Goal: Complete application form

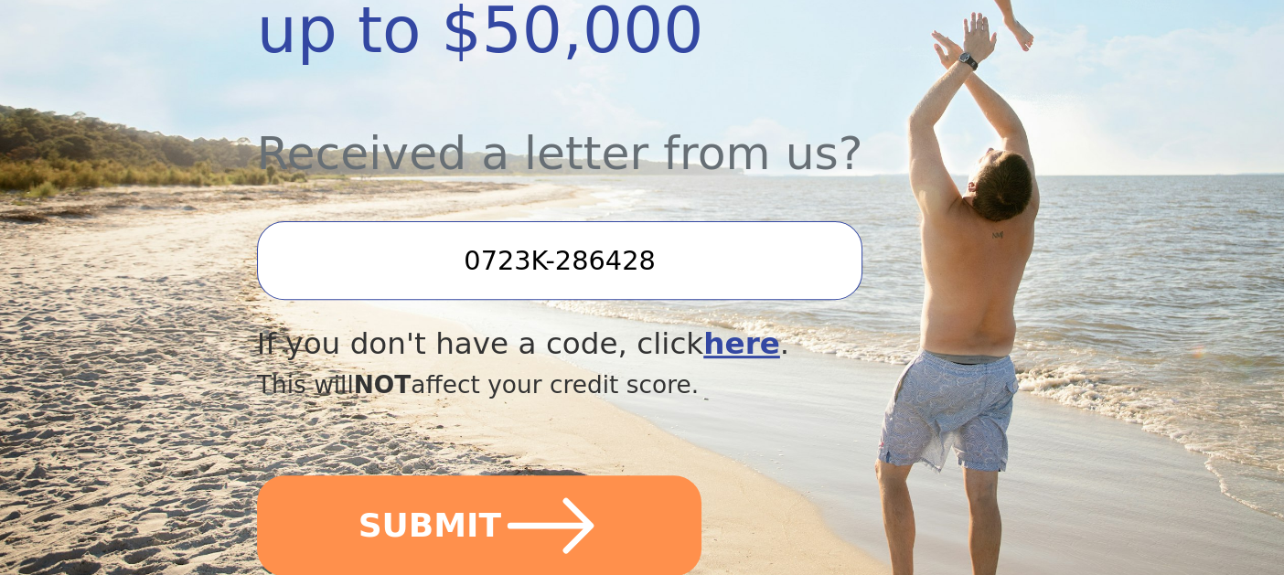
scroll to position [640, 0]
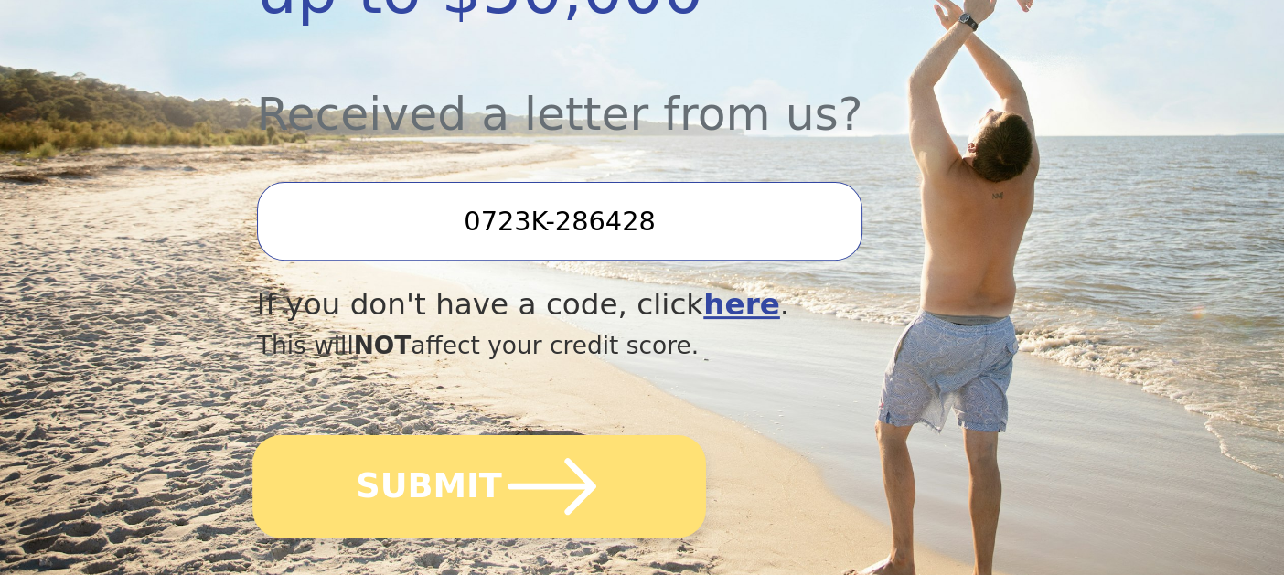
click at [458, 480] on button "SUBMIT" at bounding box center [478, 486] width 453 height 102
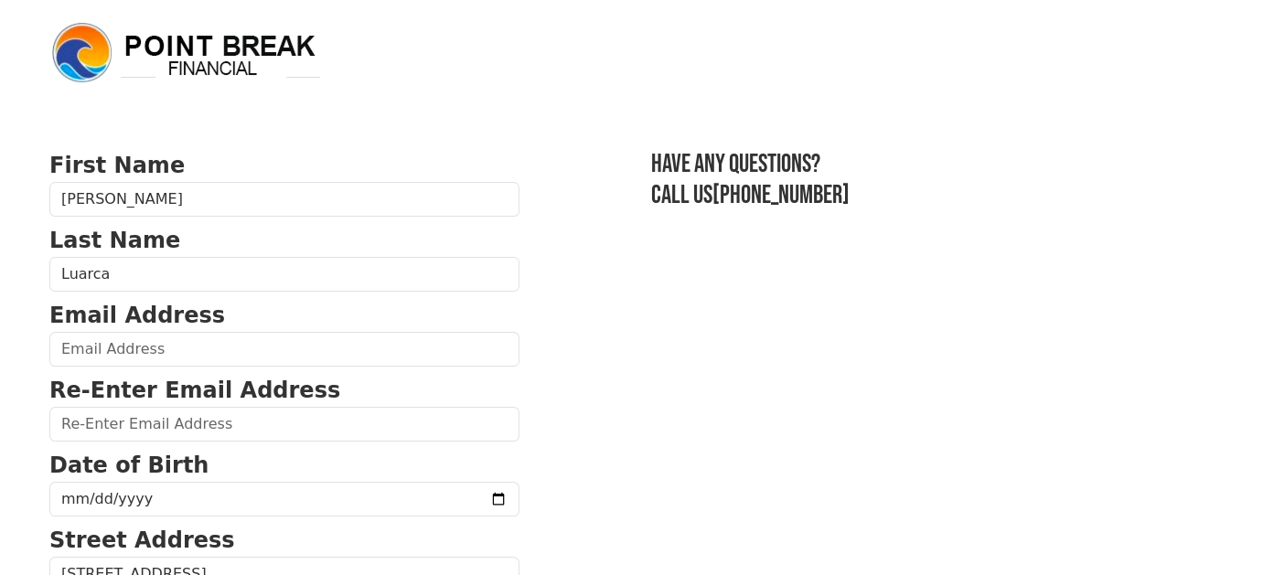
scroll to position [91, 0]
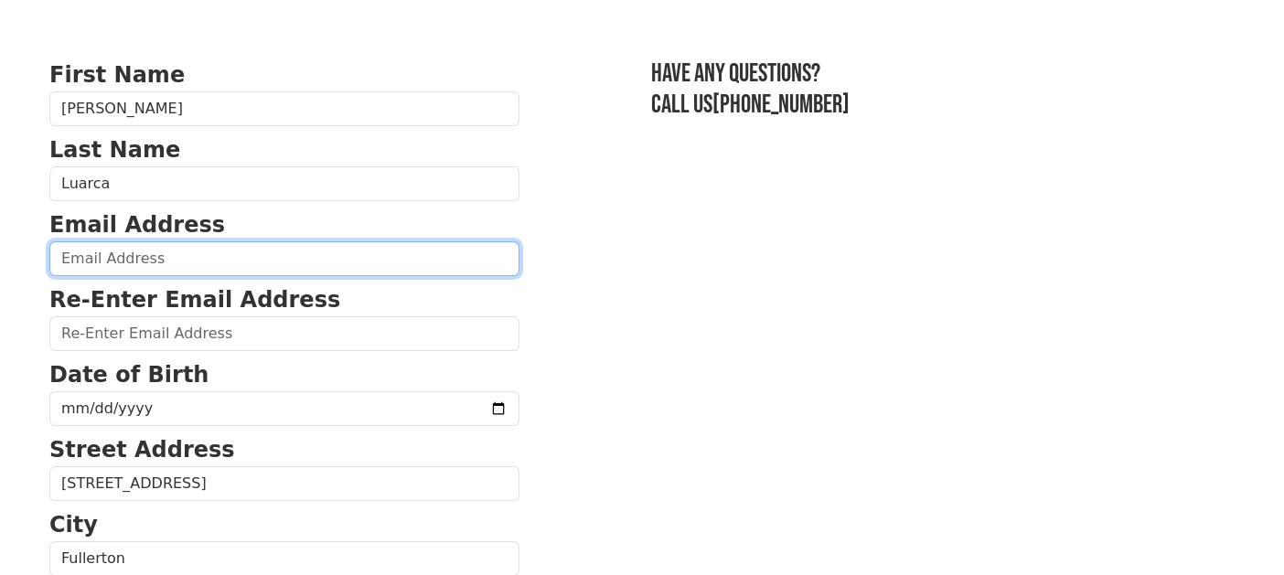
click at [361, 259] on input "email" at bounding box center [284, 258] width 470 height 35
type input "[EMAIL_ADDRESS][DOMAIN_NAME]"
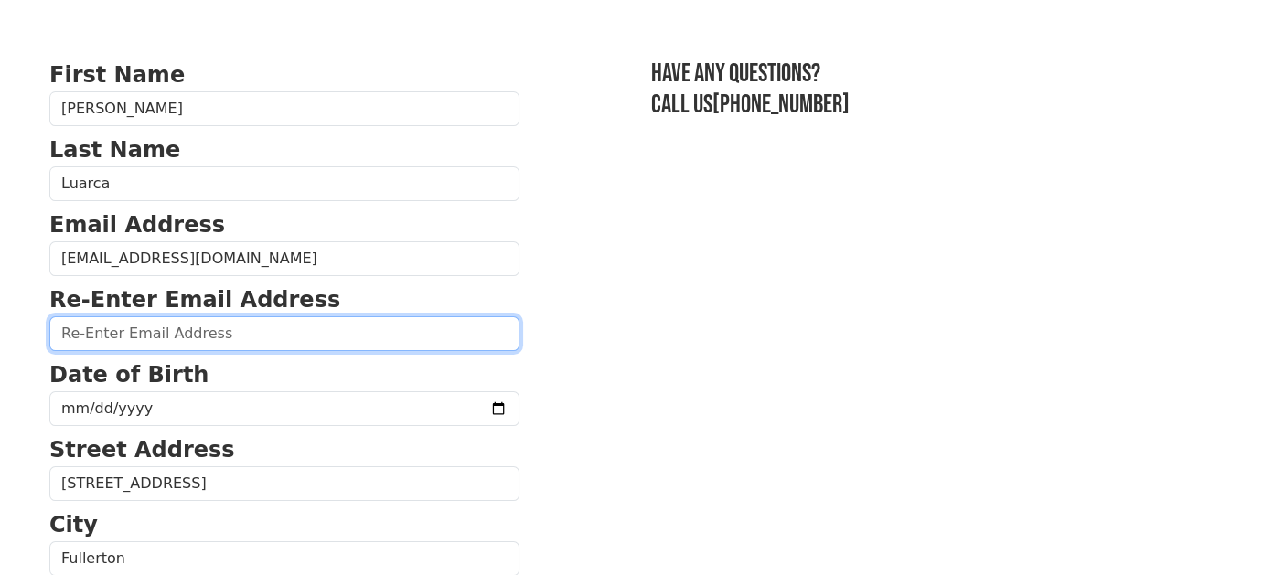
click at [286, 345] on input "email" at bounding box center [284, 333] width 470 height 35
type input "[EMAIL_ADDRESS][DOMAIN_NAME]"
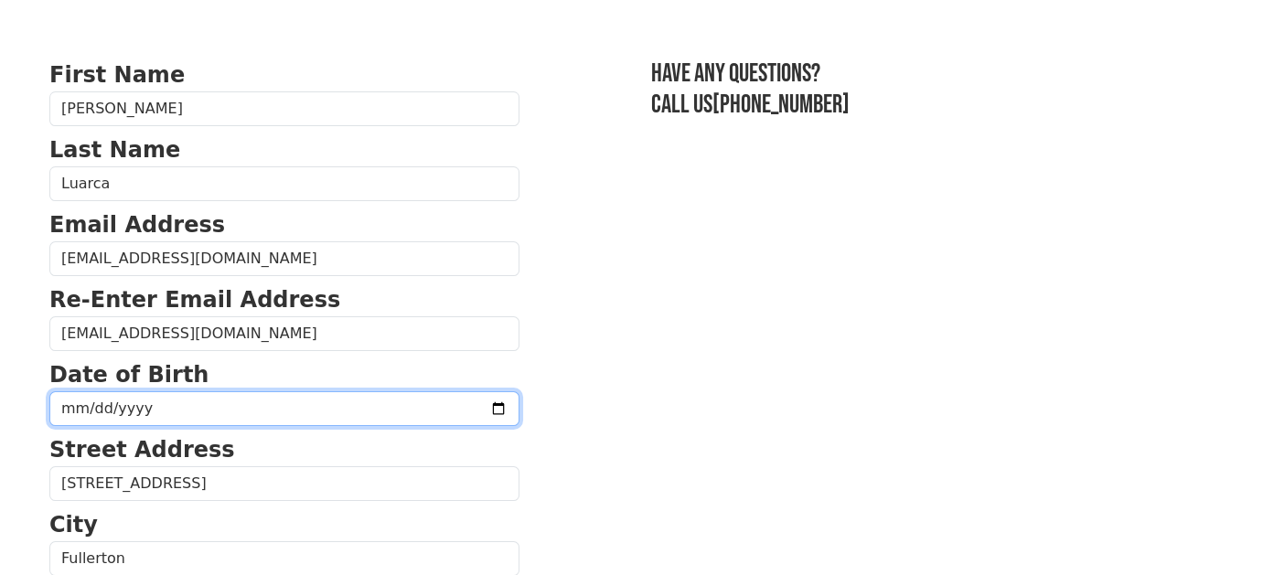
click at [271, 411] on input "date" at bounding box center [284, 408] width 470 height 35
type input "[DATE]"
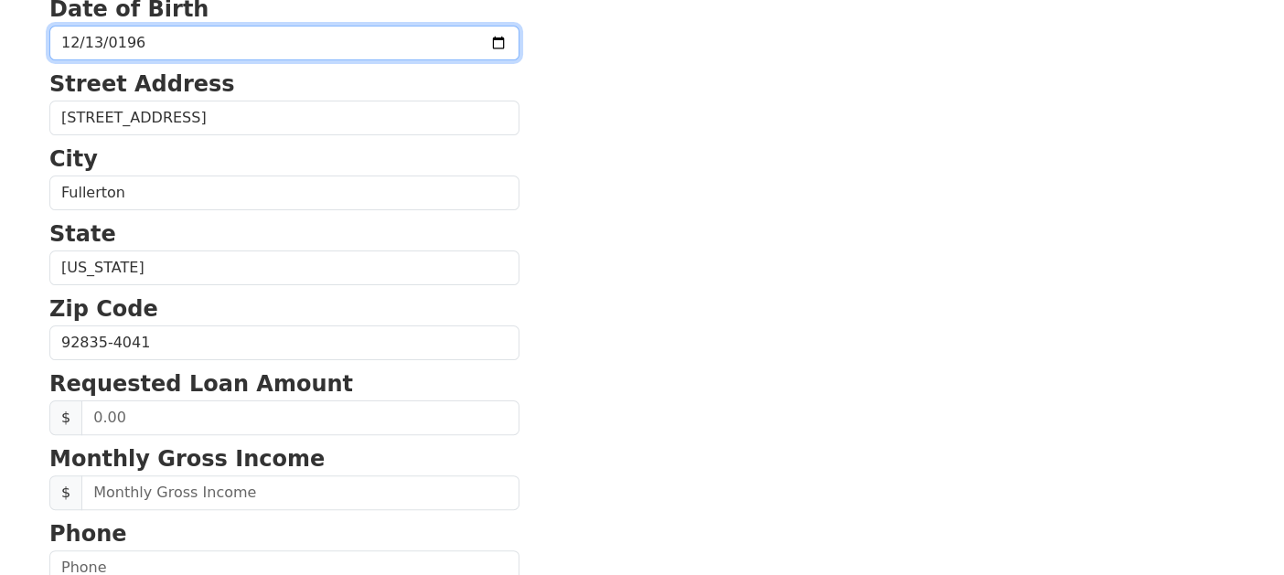
scroll to position [548, 0]
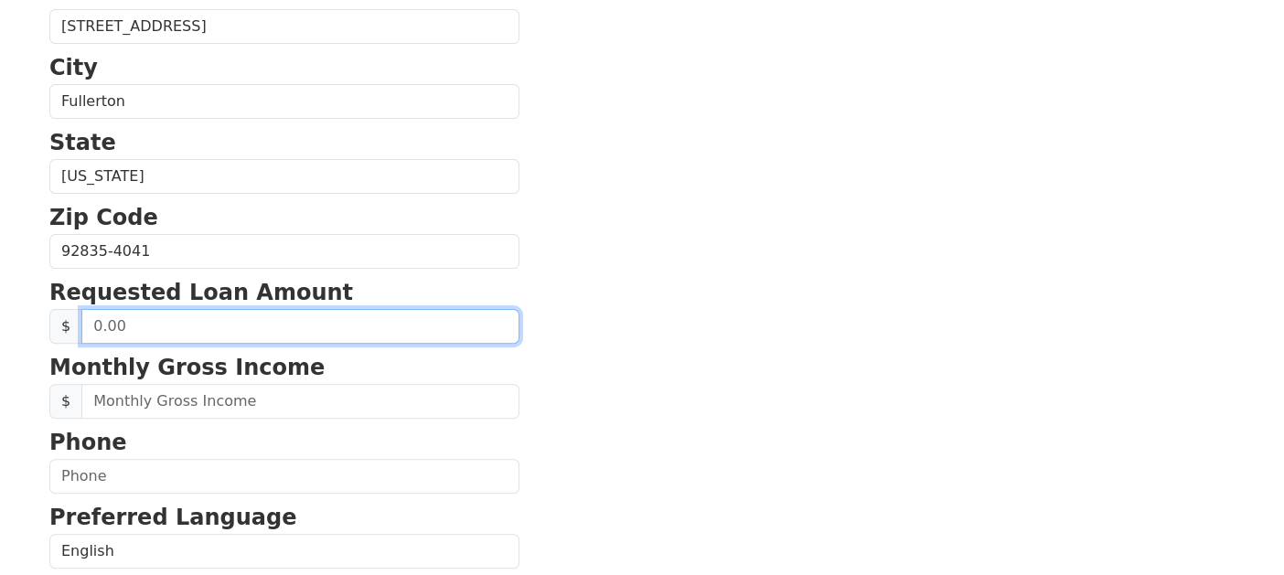
click at [261, 328] on input "text" at bounding box center [300, 326] width 438 height 35
type input "15,000.00"
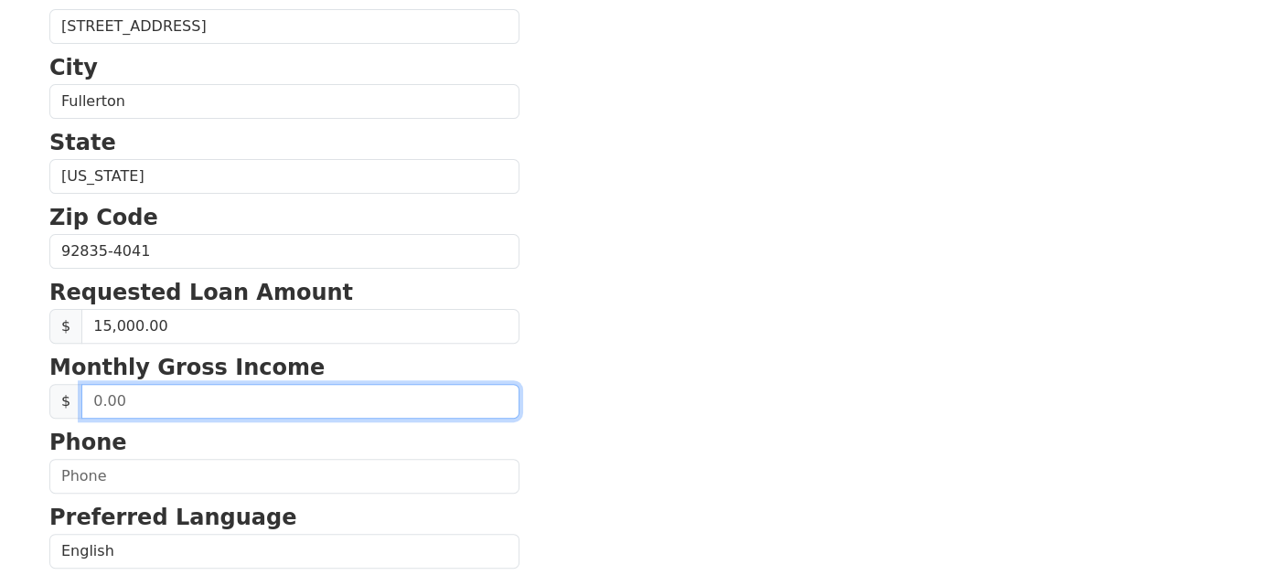
click at [253, 400] on input "text" at bounding box center [300, 401] width 438 height 35
type input "15,384.60"
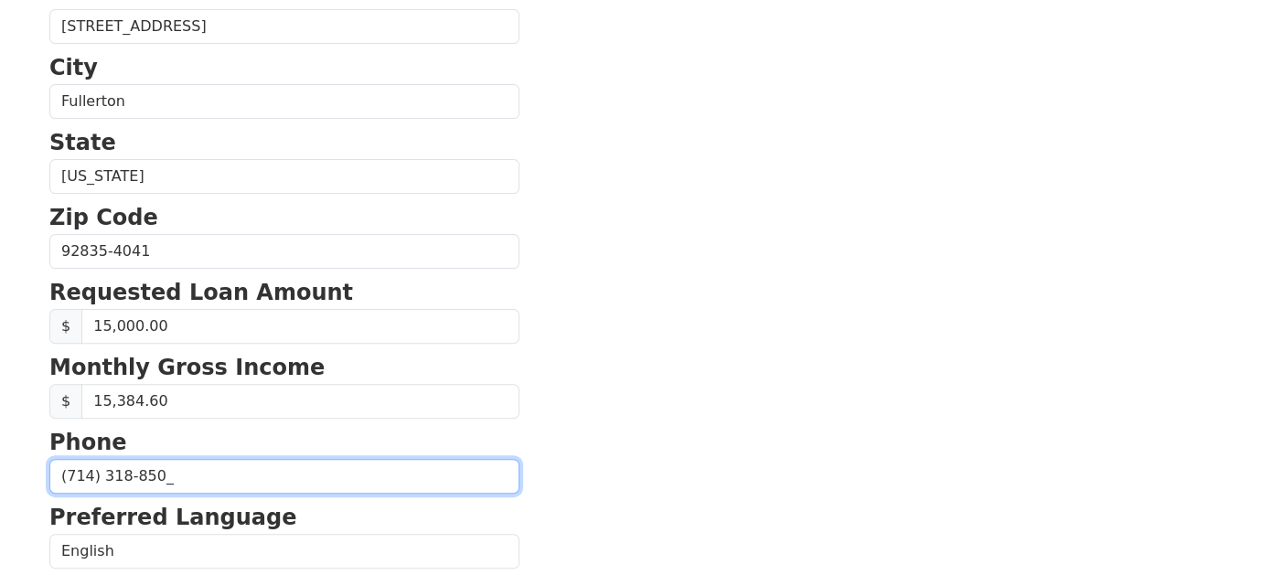
type input "[PHONE_NUMBER]"
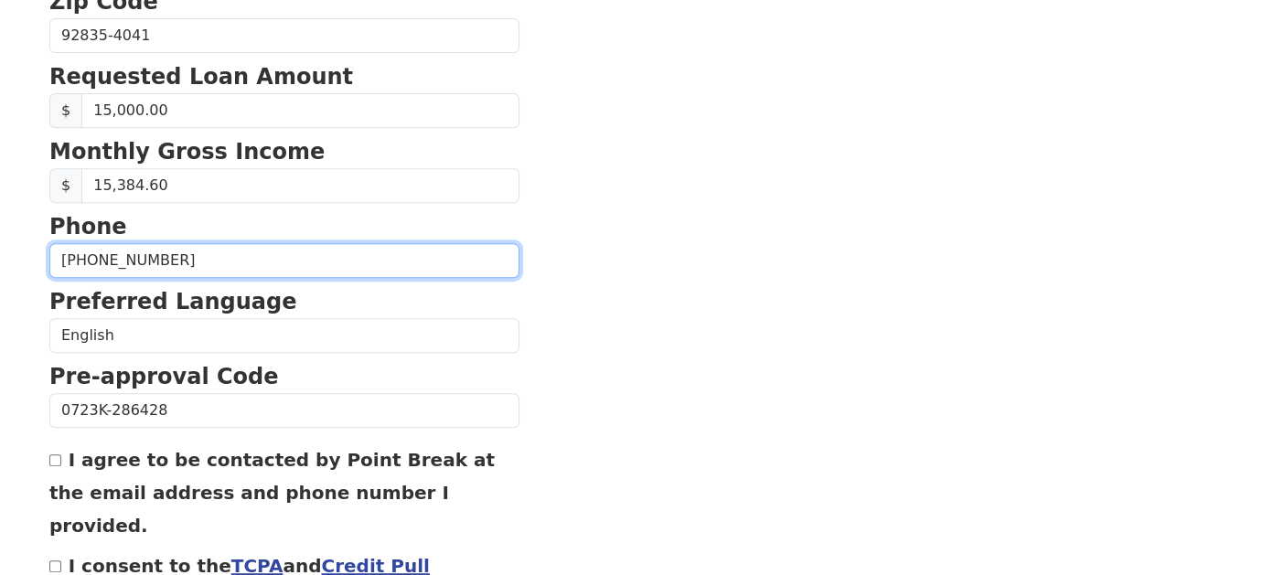
scroll to position [823, 0]
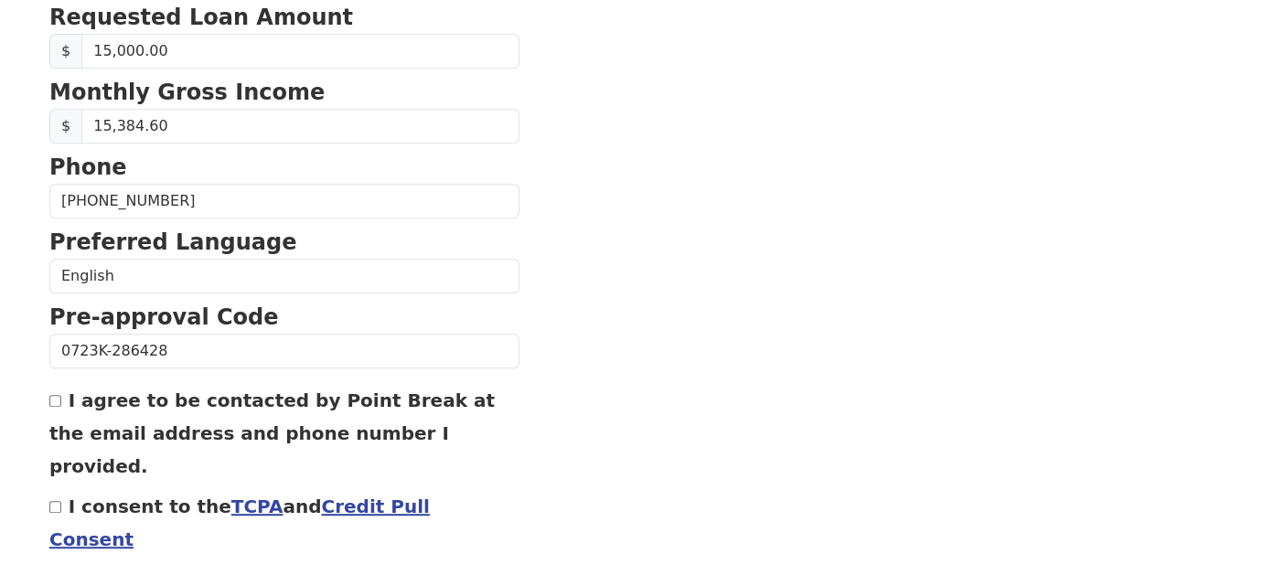
click at [54, 395] on input "I agree to be contacted by Point Break at the email address and phone number I …" at bounding box center [55, 401] width 12 height 12
checkbox input "true"
click at [56, 501] on input "I consent to the TCPA and Credit Pull Consent" at bounding box center [55, 507] width 12 height 12
checkbox input "true"
